Goal: Find specific page/section: Find specific page/section

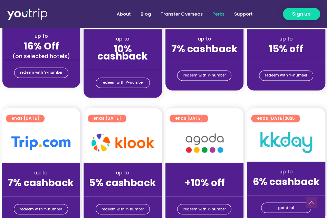
scroll to position [362, 0]
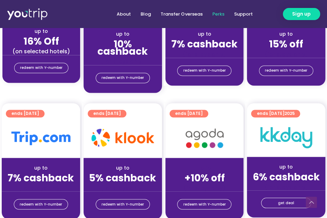
click at [145, 68] on div "redeem with Y-number" at bounding box center [123, 79] width 78 height 28
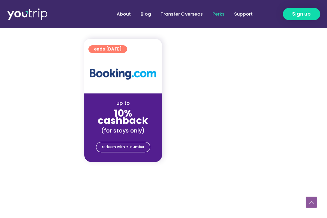
scroll to position [959, 0]
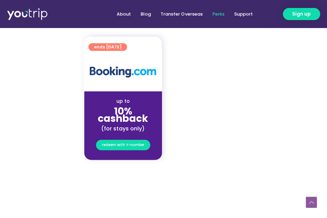
click at [135, 143] on span "redeem with Y-number" at bounding box center [123, 145] width 42 height 10
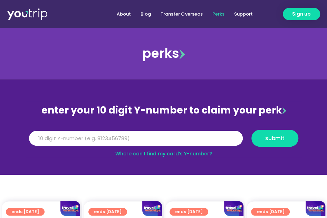
click at [24, 17] on img at bounding box center [27, 14] width 41 height 12
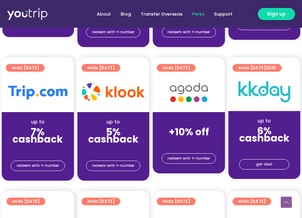
scroll to position [408, 0]
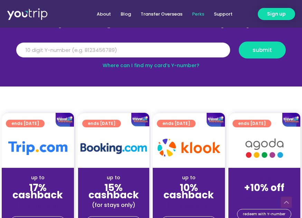
scroll to position [34, 0]
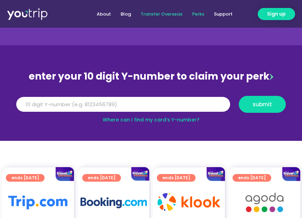
click at [176, 16] on link "Transfer Overseas" at bounding box center [161, 14] width 51 height 13
